Goal: Book appointment/travel/reservation

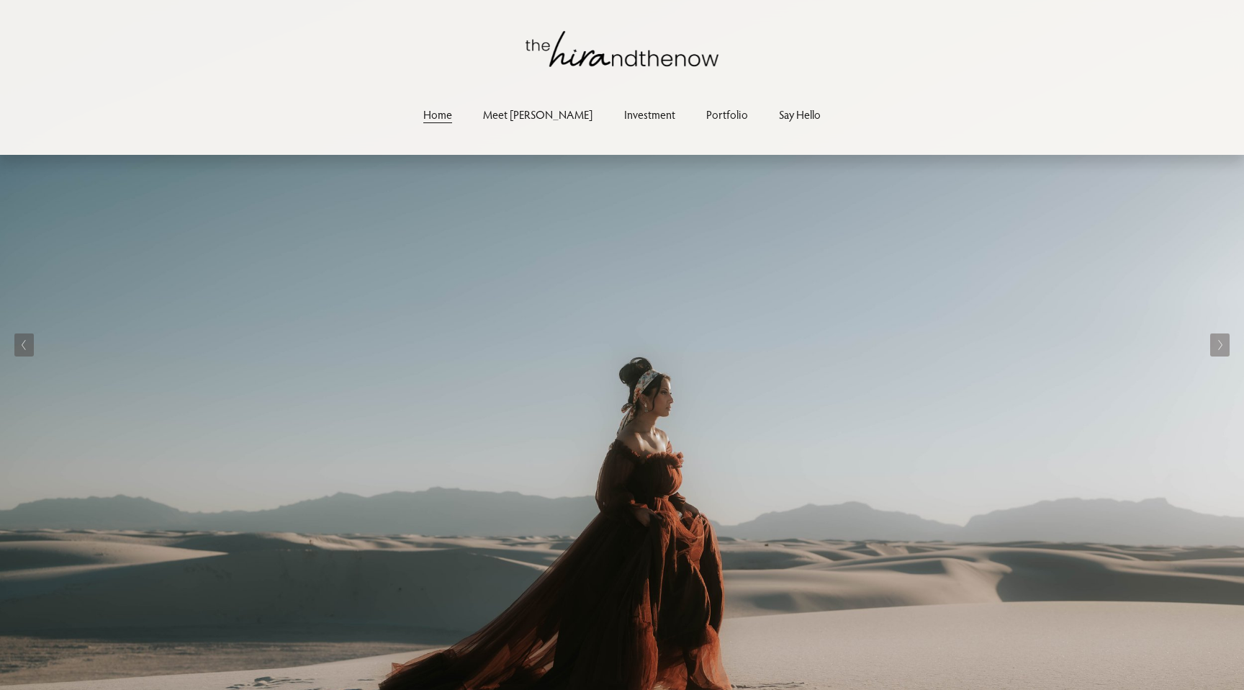
click at [624, 118] on link "Investment" at bounding box center [649, 113] width 51 height 19
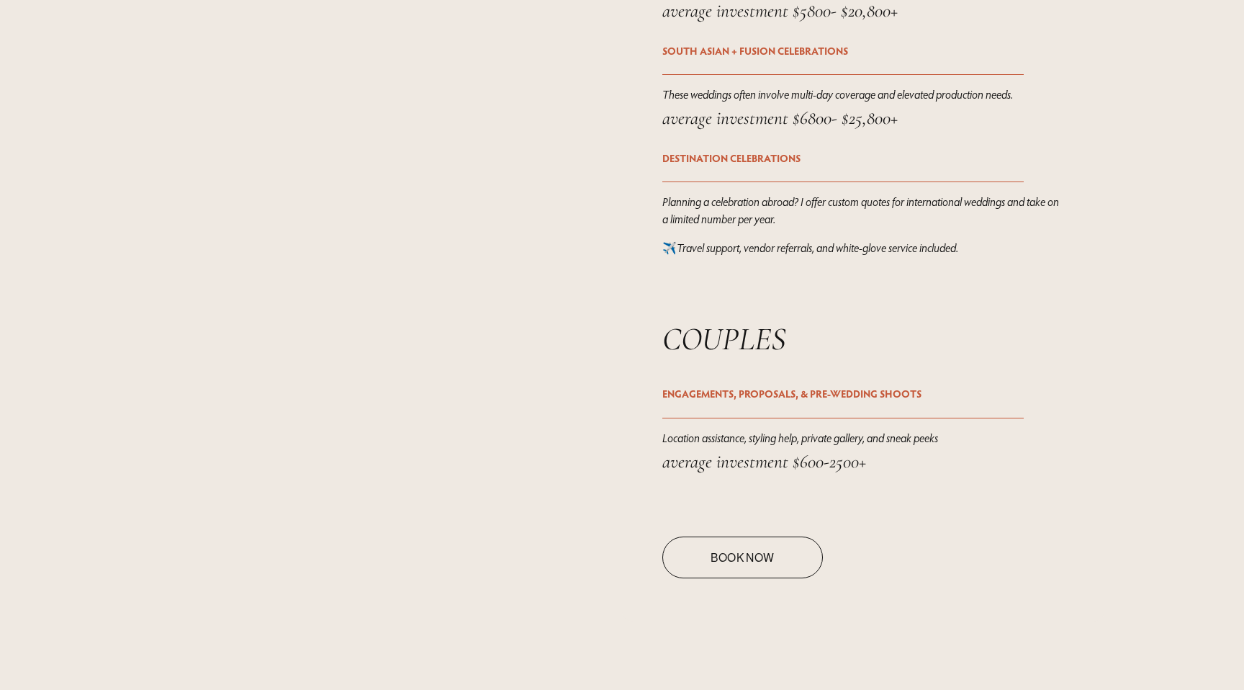
scroll to position [2112, 0]
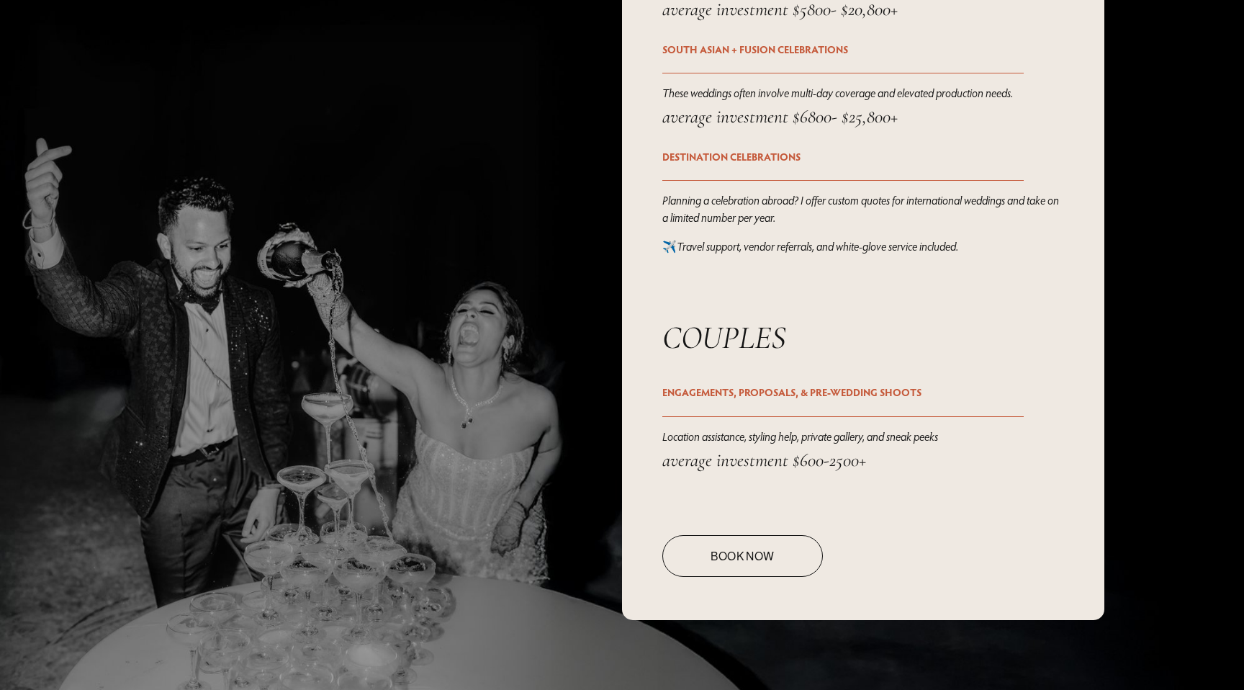
click at [710, 554] on link "Book Now" at bounding box center [742, 556] width 161 height 42
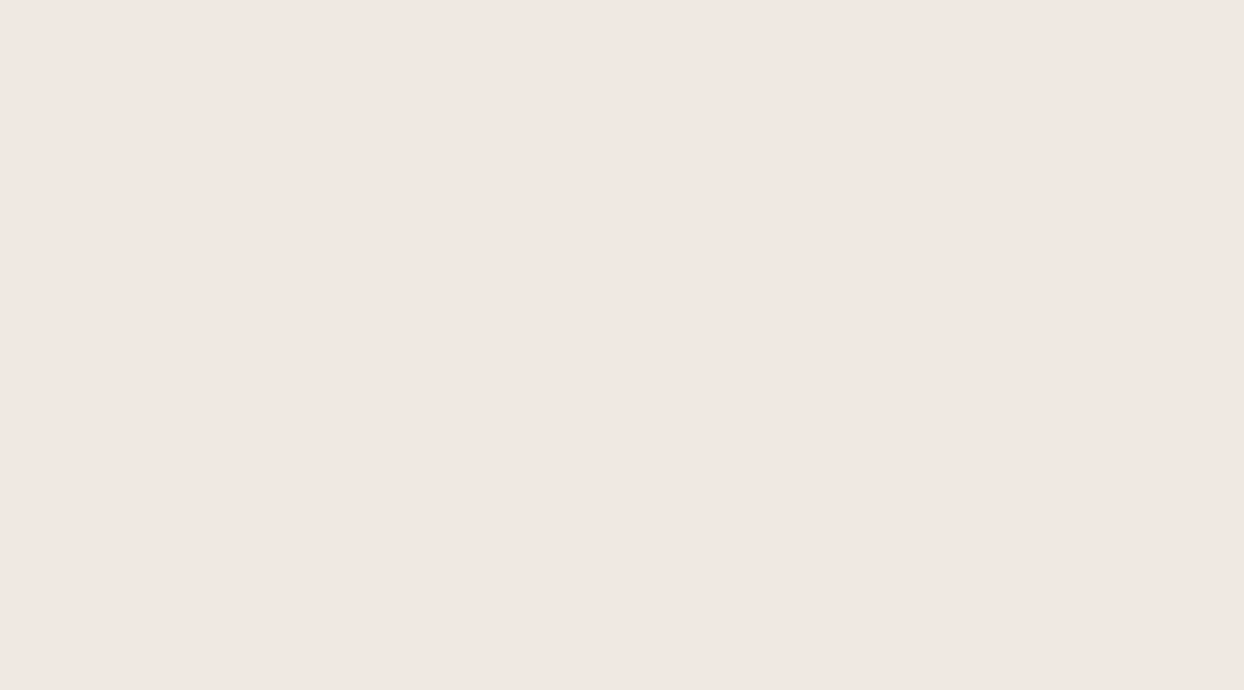
scroll to position [1325, 0]
